Goal: Use online tool/utility: Utilize a website feature to perform a specific function

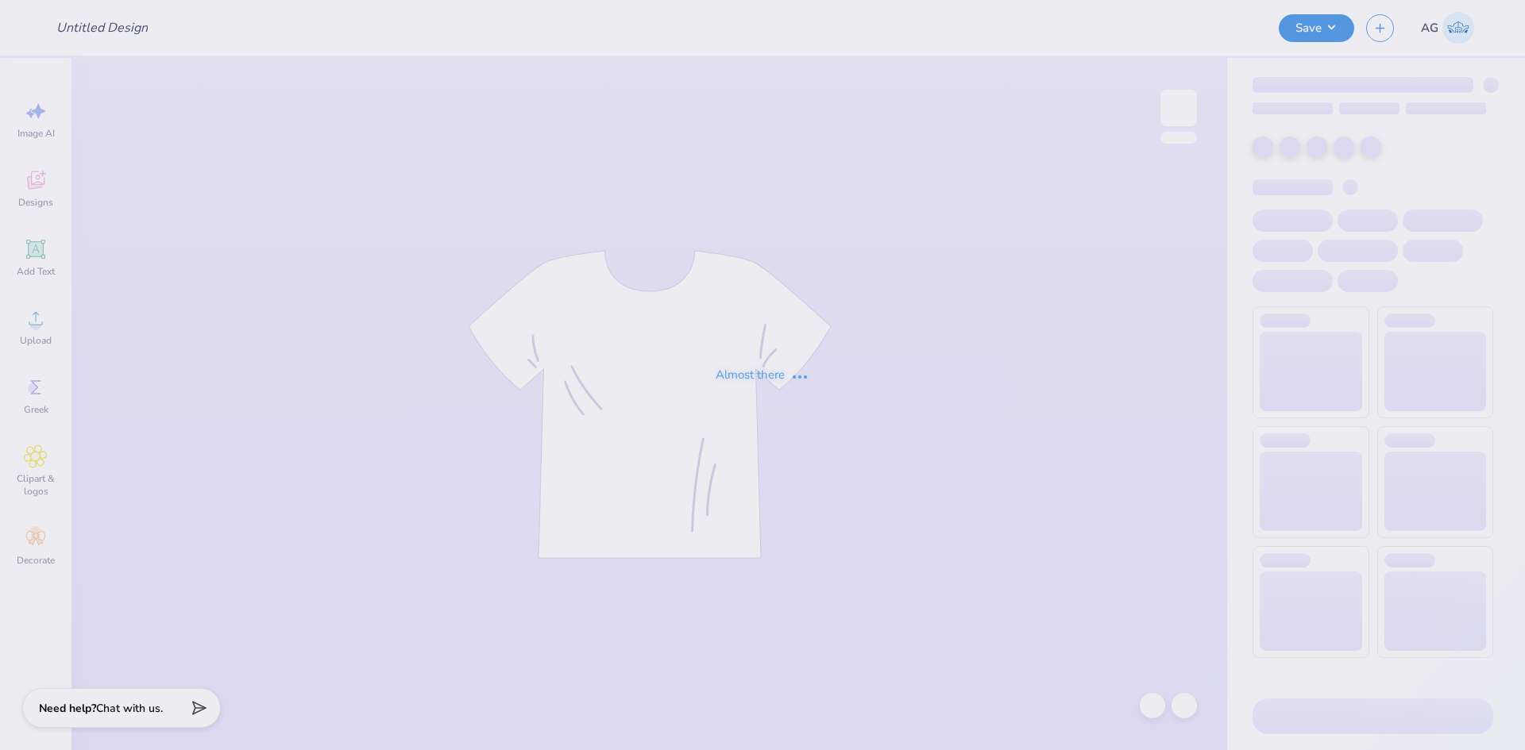
click at [397, 226] on div "Almost there" at bounding box center [762, 375] width 1525 height 750
type input "Vol Team Apparel"
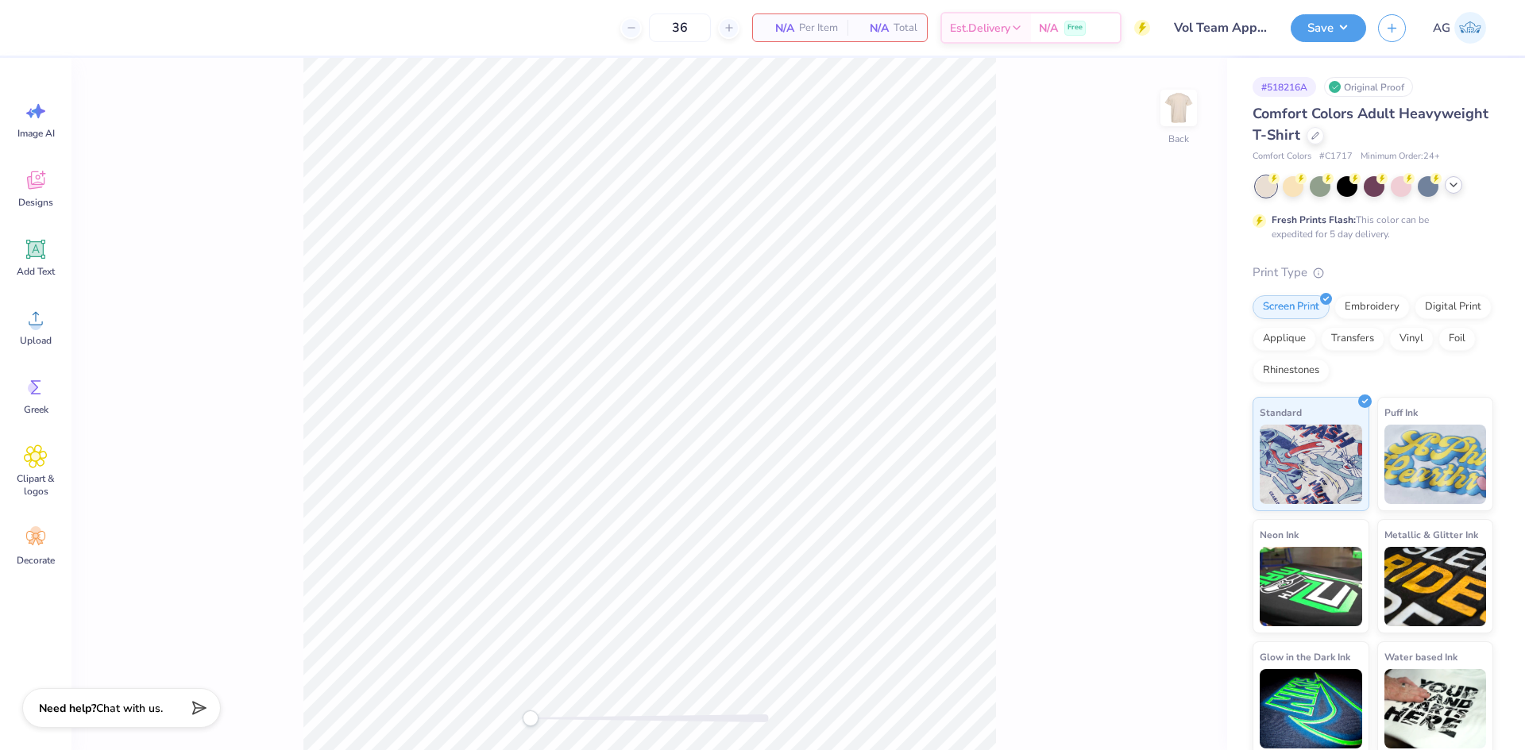
click at [1457, 189] on icon at bounding box center [1453, 185] width 13 height 13
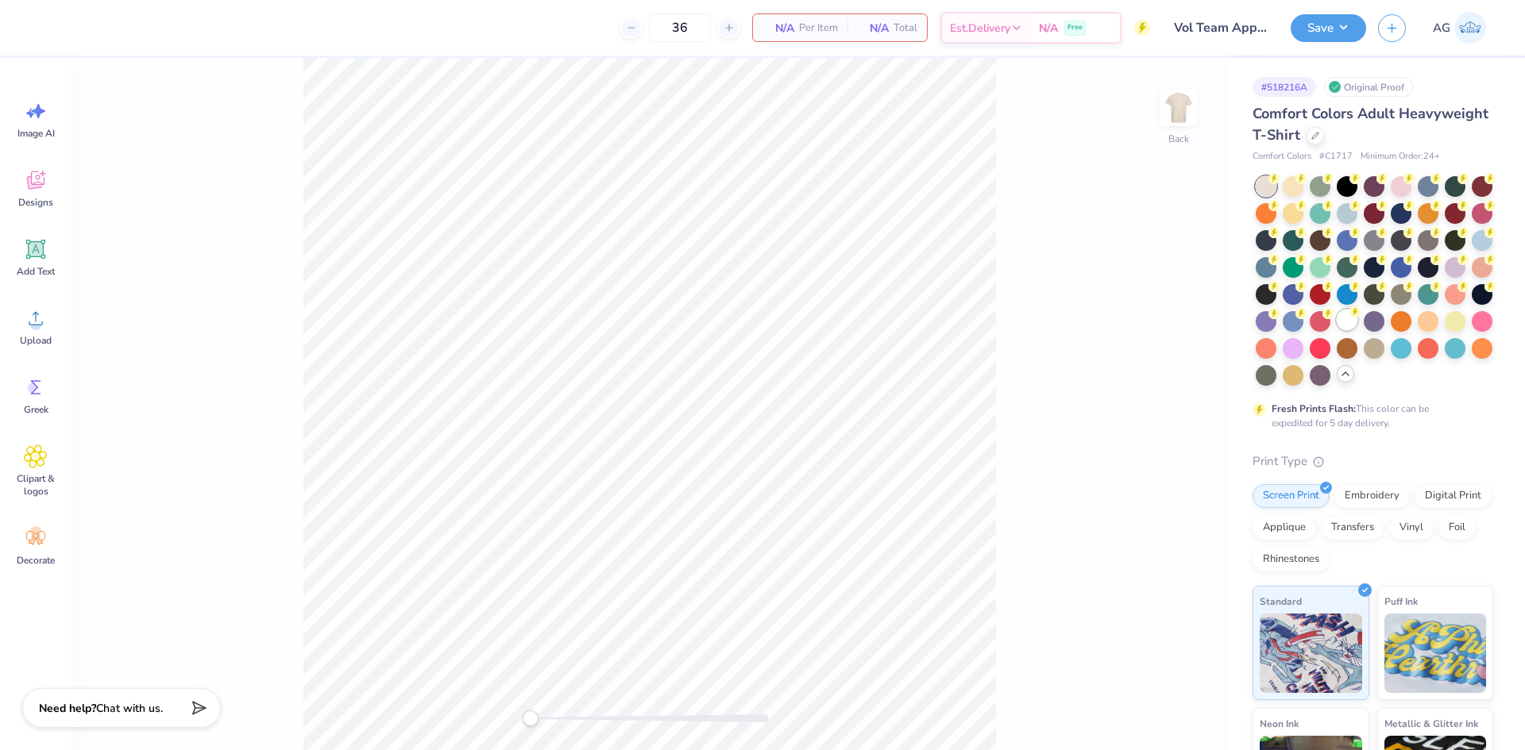
click at [1336, 330] on div at bounding box center [1346, 320] width 21 height 21
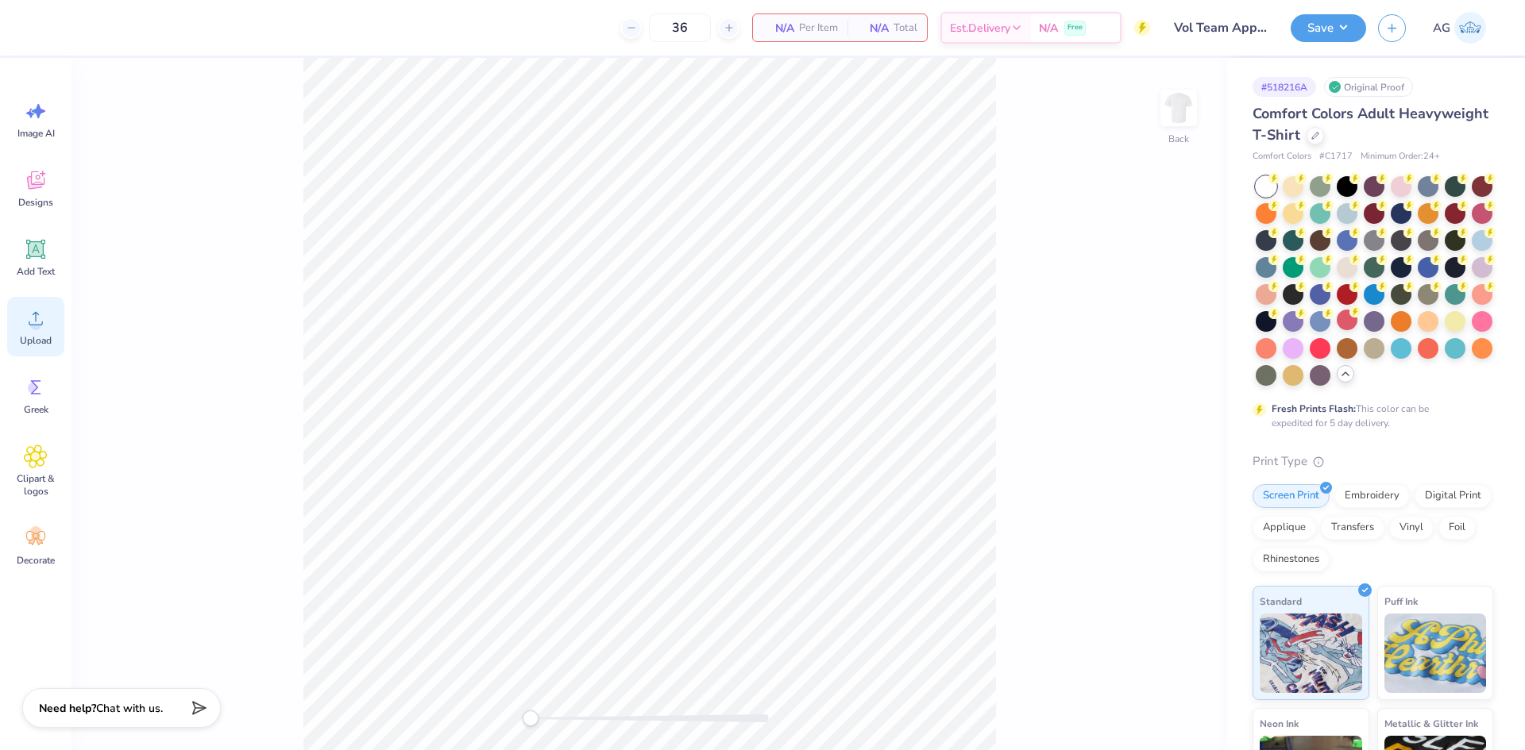
click at [30, 327] on icon at bounding box center [36, 319] width 24 height 24
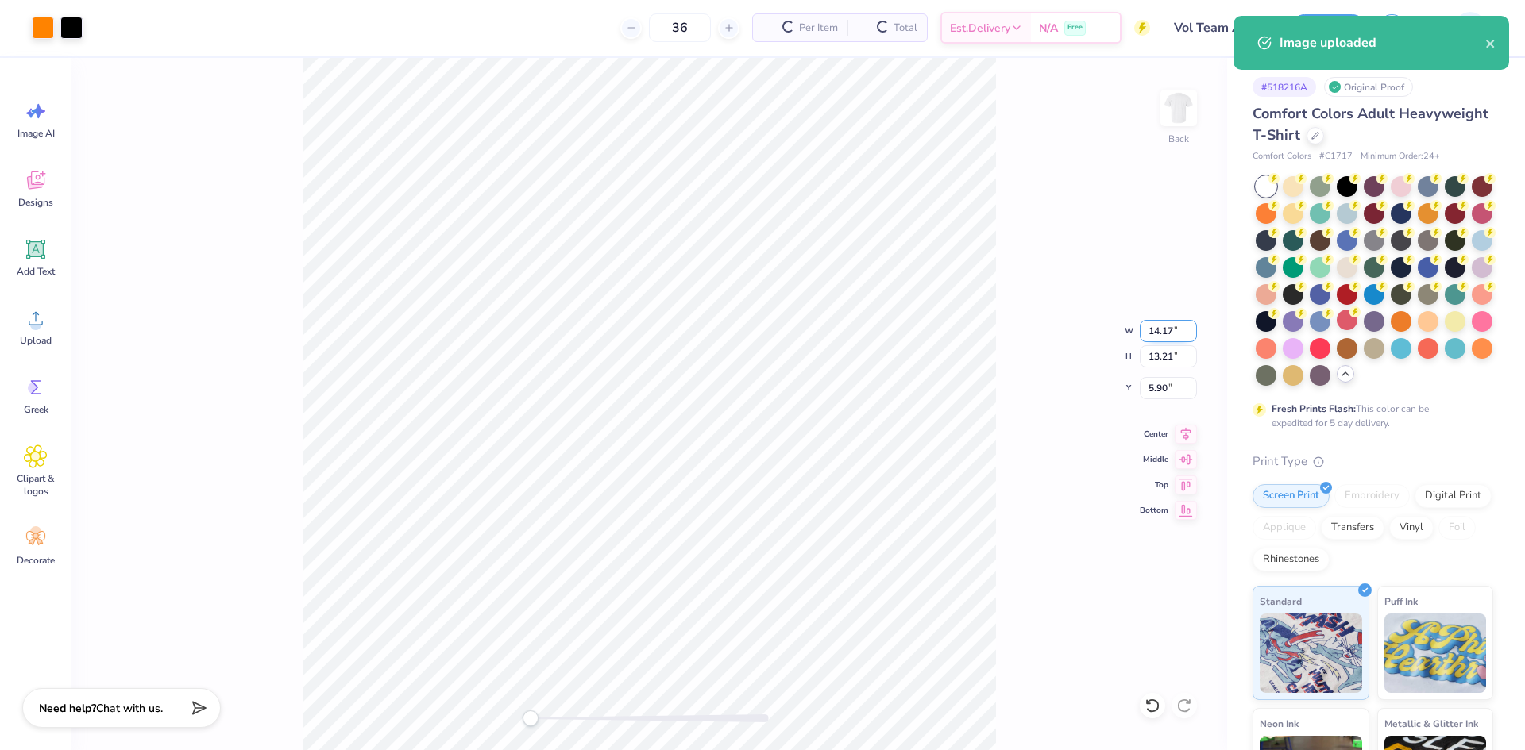
click at [1170, 331] on input "14.17" at bounding box center [1167, 331] width 57 height 22
type input "11.50"
type input "10.72"
click at [1173, 379] on input "7.14" at bounding box center [1167, 388] width 57 height 22
type input "3"
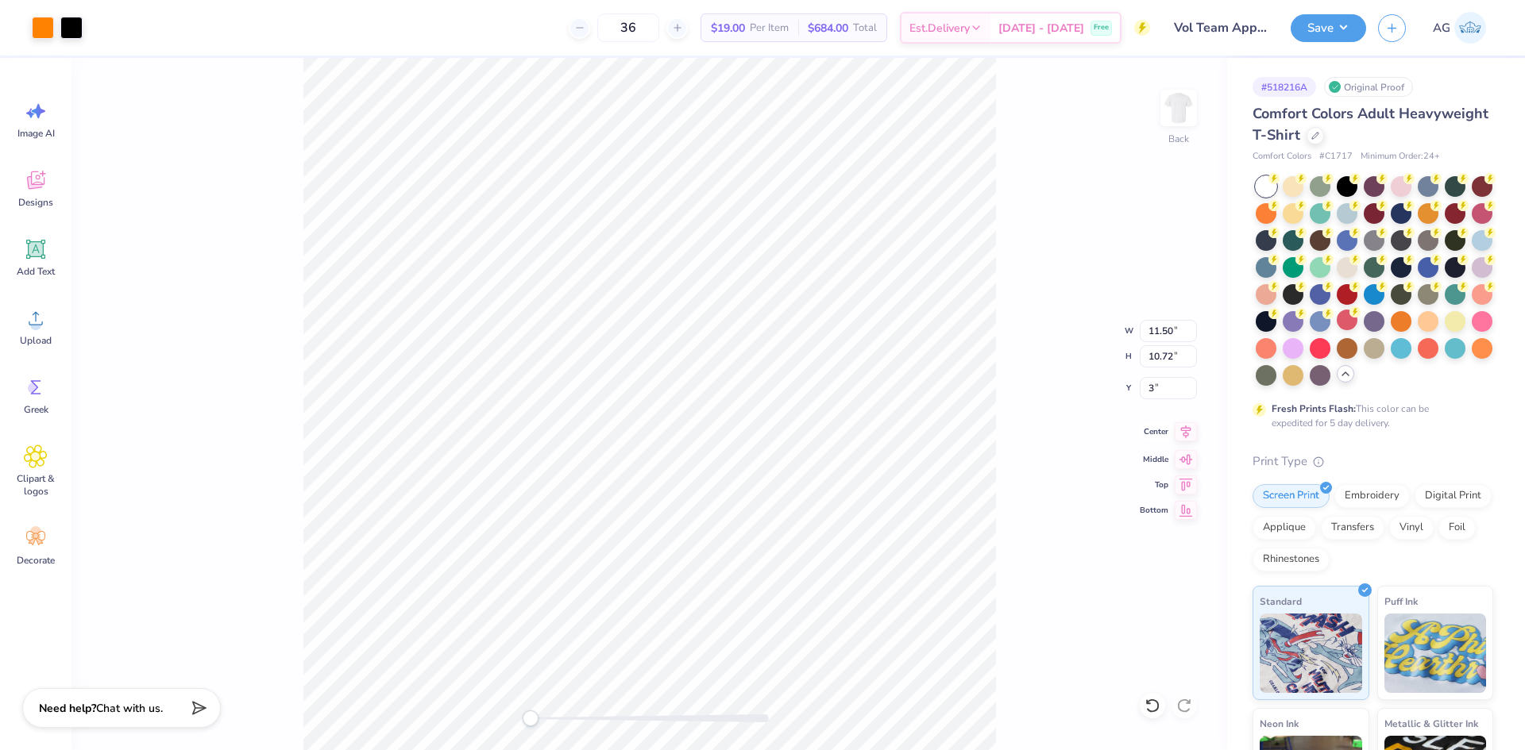
click at [1178, 434] on icon at bounding box center [1185, 431] width 22 height 19
click at [1021, 392] on div "Back W 11.50 11.50 " H 10.72 10.72 " Y 3 3 " Center Middle Top Bottom" at bounding box center [648, 404] width 1155 height 692
